Goal: Information Seeking & Learning: Learn about a topic

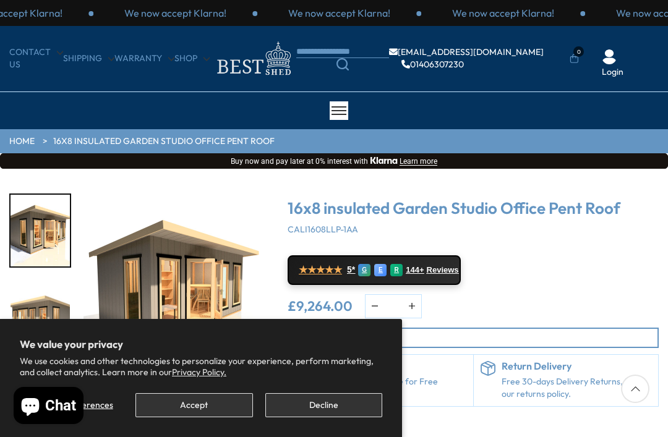
click at [222, 404] on button "Accept" at bounding box center [194, 406] width 117 height 24
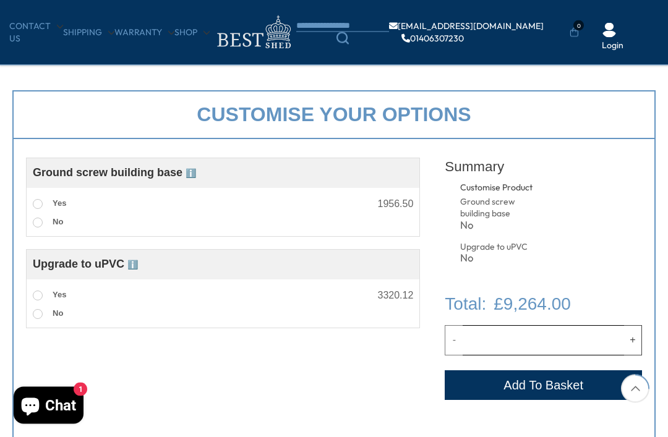
scroll to position [366, 0]
click at [41, 298] on span at bounding box center [38, 296] width 10 height 10
click at [41, 205] on span at bounding box center [38, 204] width 10 height 10
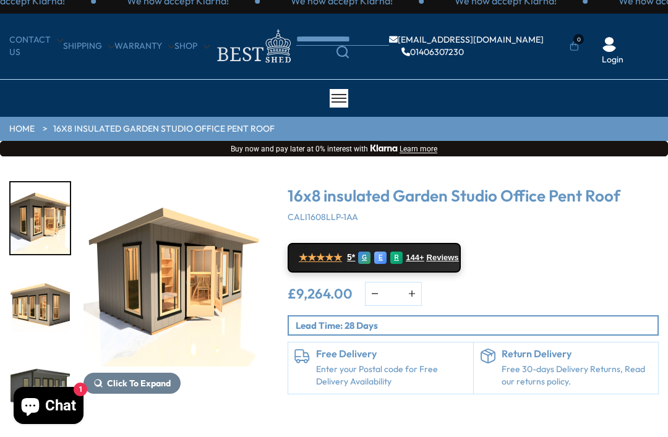
scroll to position [12, 0]
click at [185, 298] on img "1 / 10" at bounding box center [177, 275] width 186 height 186
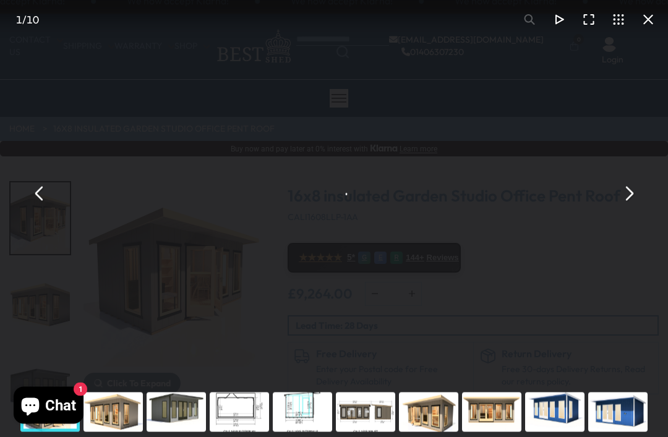
scroll to position [12, 0]
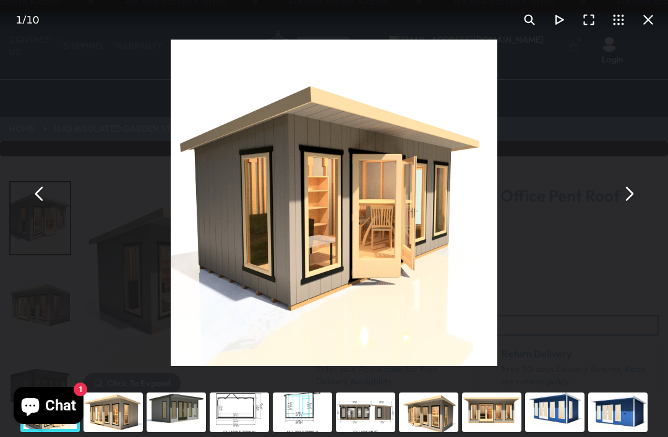
click at [632, 209] on button "You can close this modal content with the ESC key" at bounding box center [629, 194] width 30 height 30
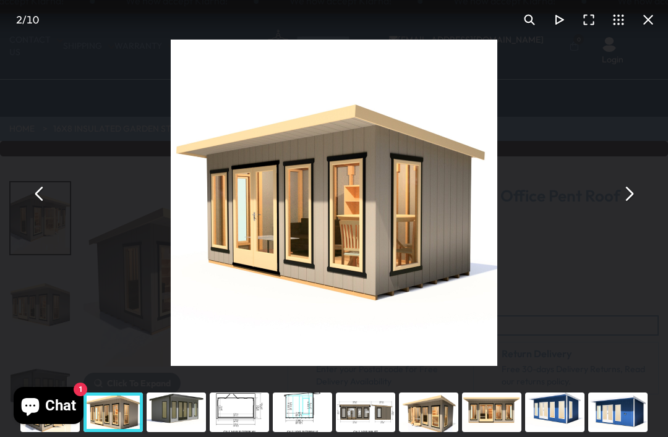
click at [627, 209] on button "You can close this modal content with the ESC key" at bounding box center [629, 194] width 30 height 30
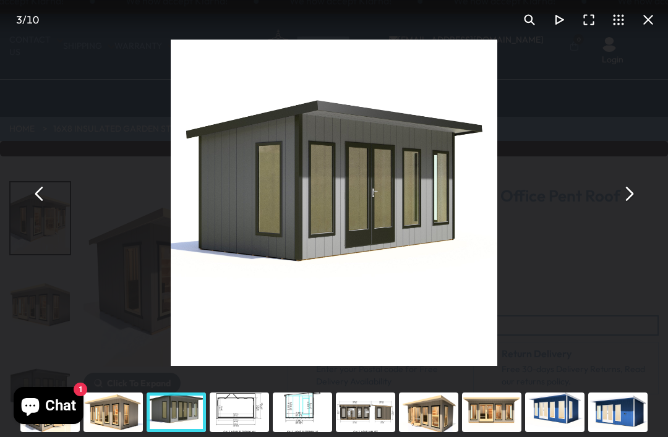
click at [631, 209] on button "You can close this modal content with the ESC key" at bounding box center [629, 194] width 30 height 30
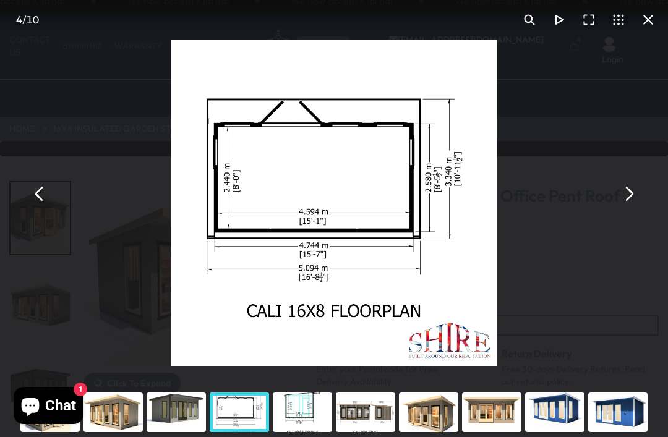
click at [628, 209] on button "You can close this modal content with the ESC key" at bounding box center [629, 194] width 30 height 30
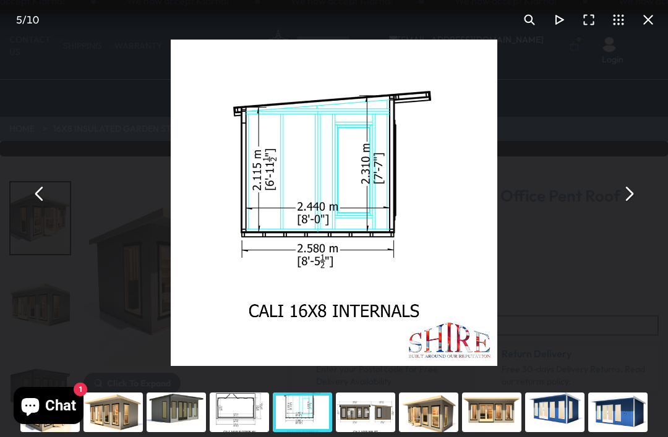
click at [625, 209] on button "You can close this modal content with the ESC key" at bounding box center [629, 194] width 30 height 30
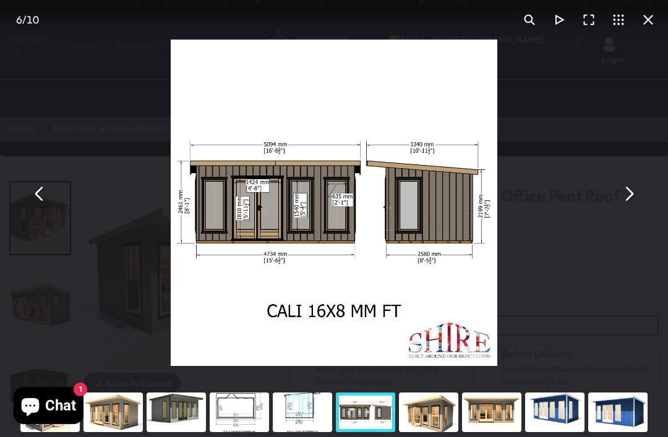
click at [627, 209] on button "You can close this modal content with the ESC key" at bounding box center [629, 194] width 30 height 30
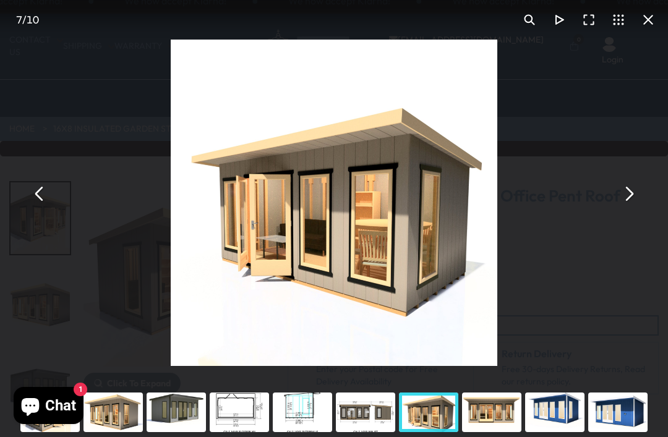
click at [628, 209] on button "You can close this modal content with the ESC key" at bounding box center [629, 194] width 30 height 30
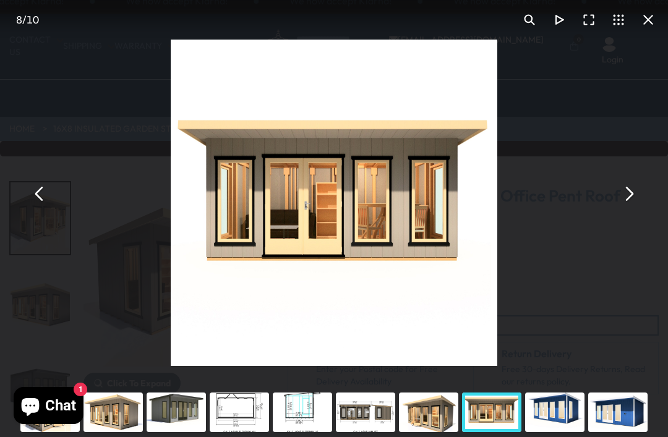
click at [650, 16] on button "You can close this modal content with the ESC key" at bounding box center [649, 20] width 30 height 30
